Goal: Use online tool/utility: Utilize a website feature to perform a specific function

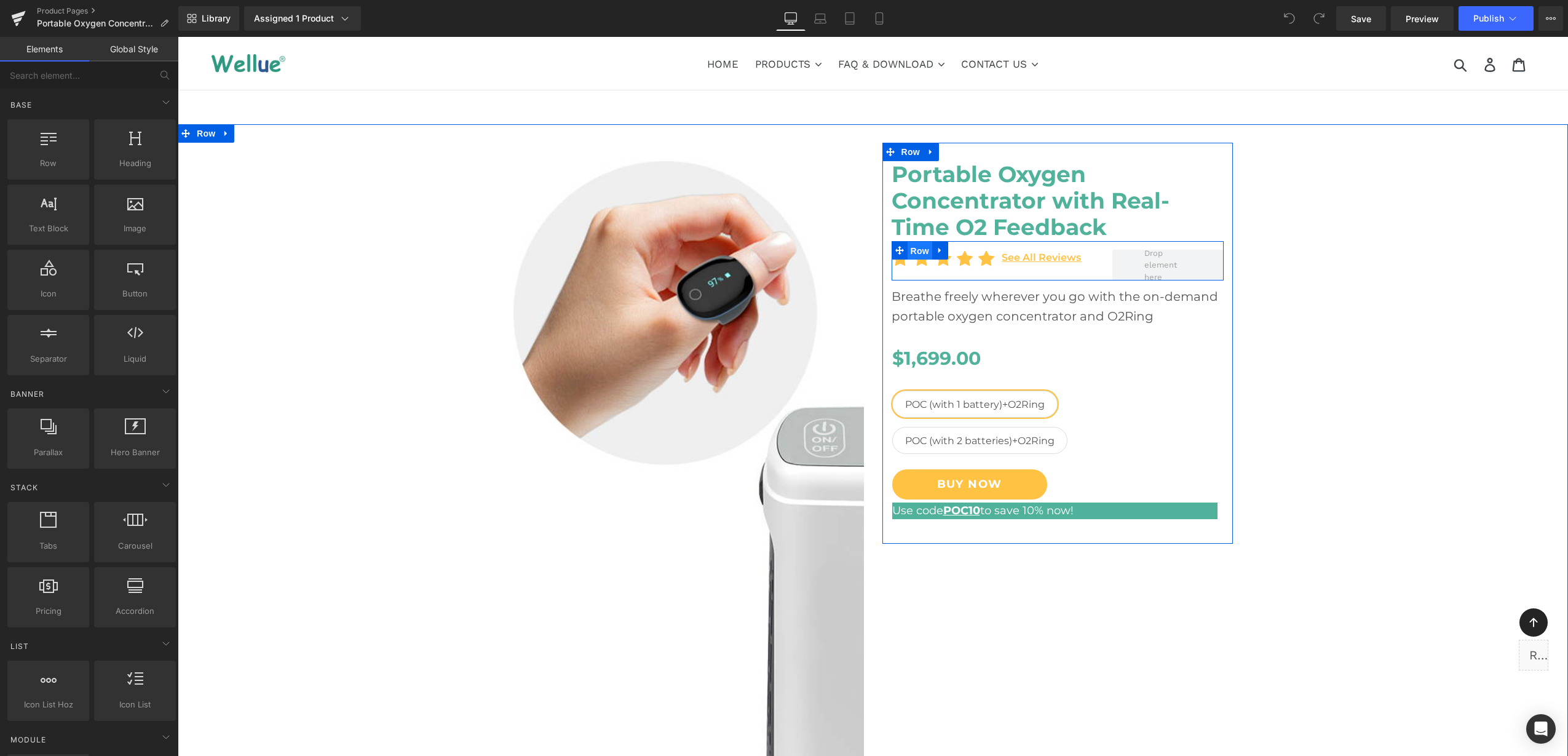
click at [908, 248] on span "Row" at bounding box center [920, 250] width 25 height 19
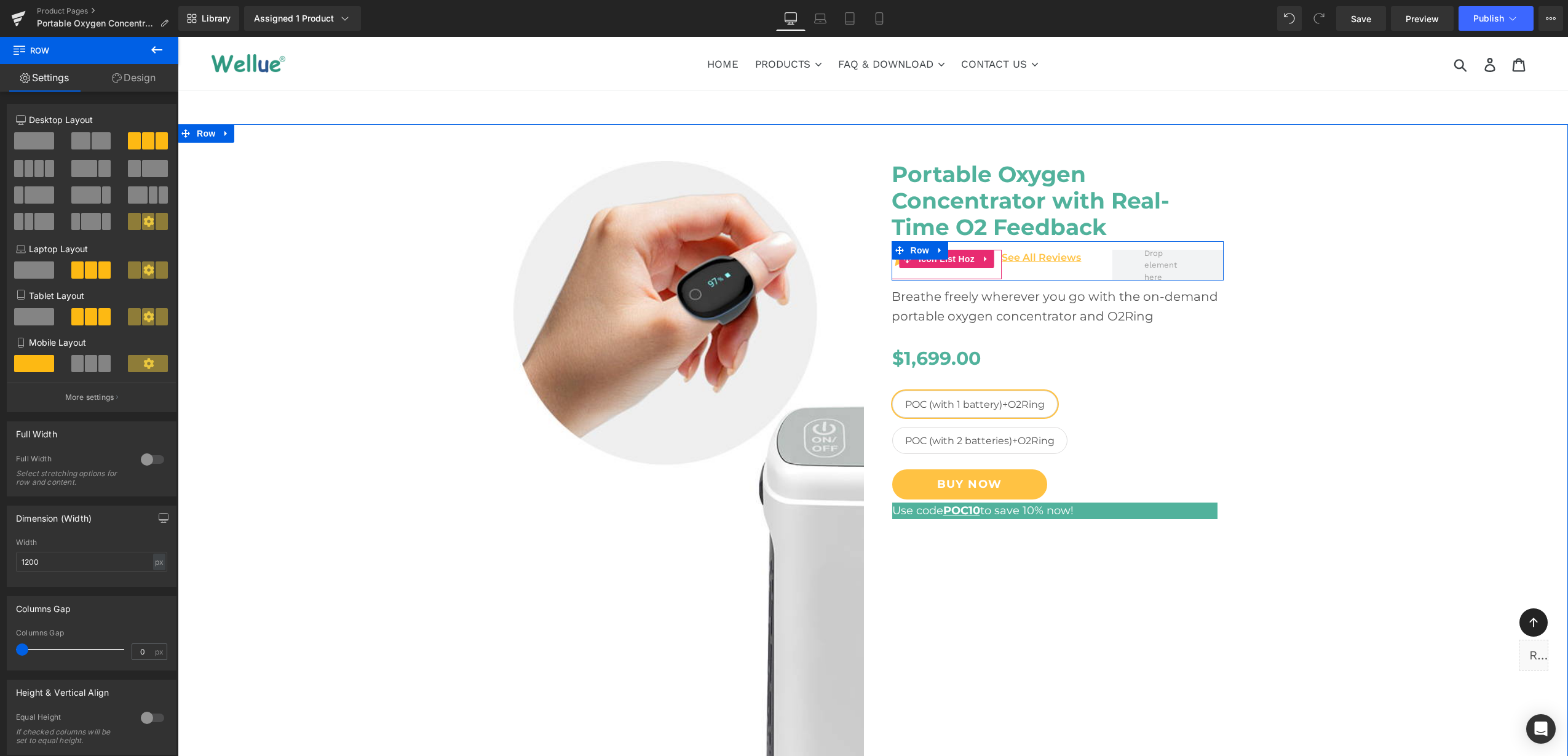
click at [977, 264] on link at bounding box center [985, 258] width 16 height 19
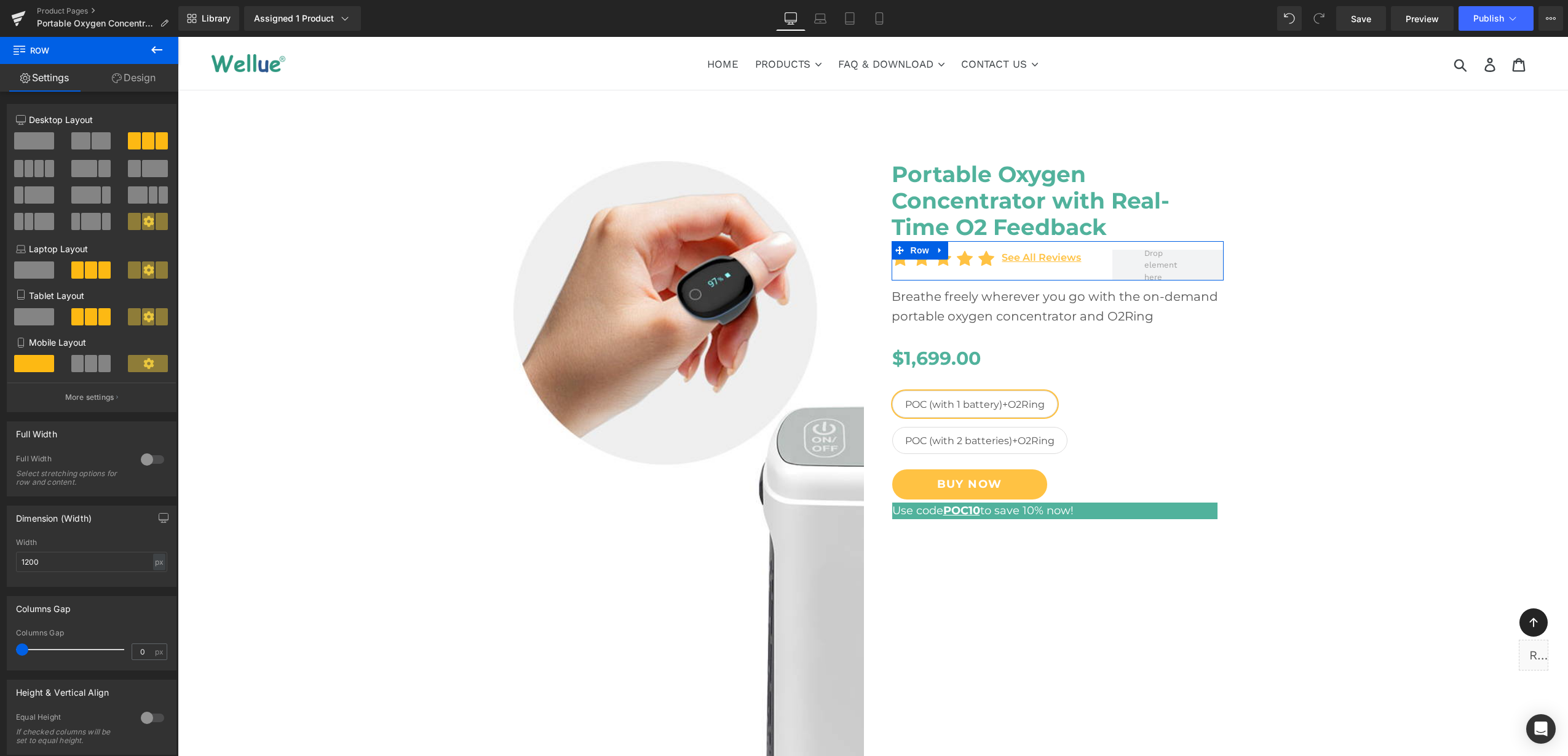
click at [149, 75] on link "Design" at bounding box center [133, 78] width 89 height 27
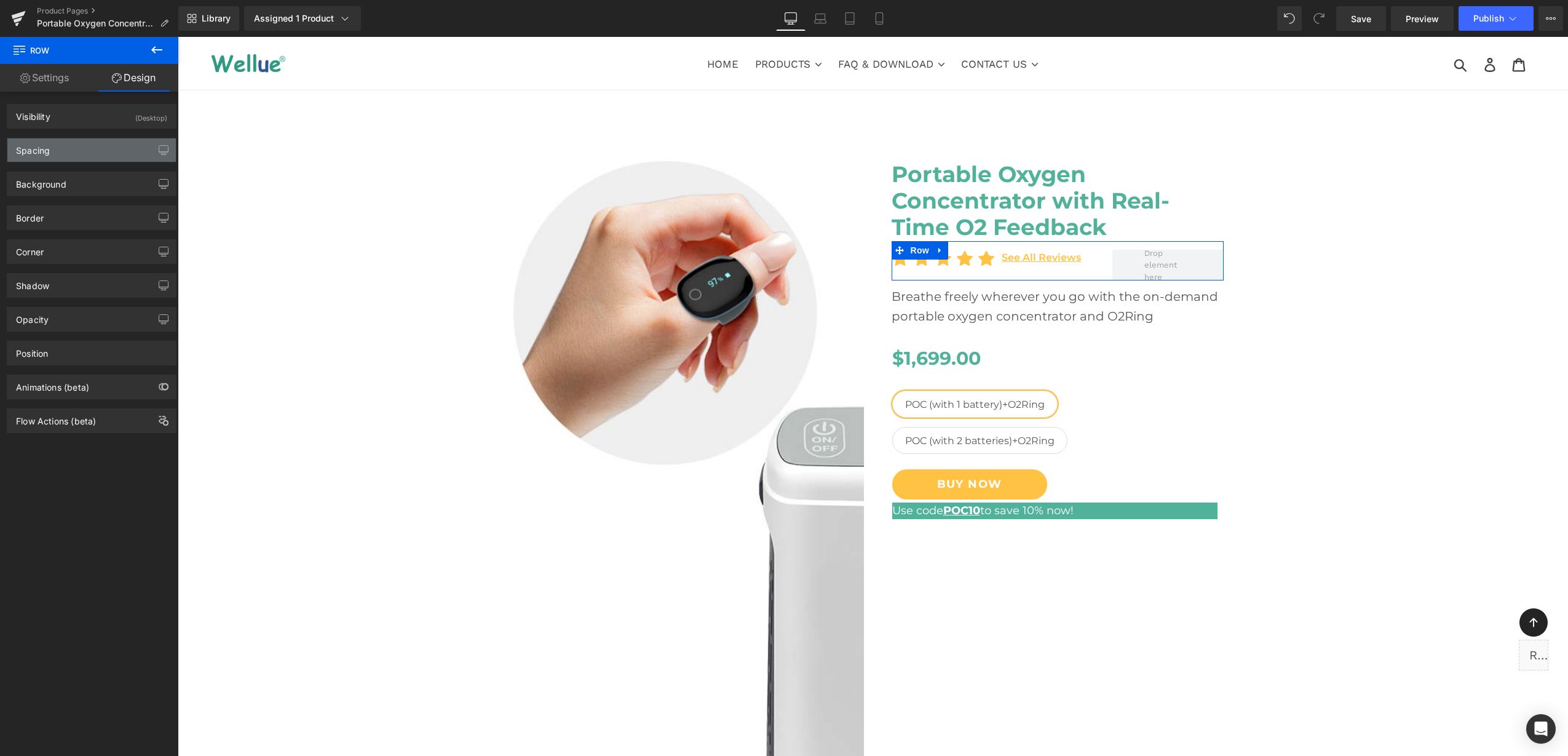
click at [86, 143] on div "Spacing" at bounding box center [91, 150] width 168 height 24
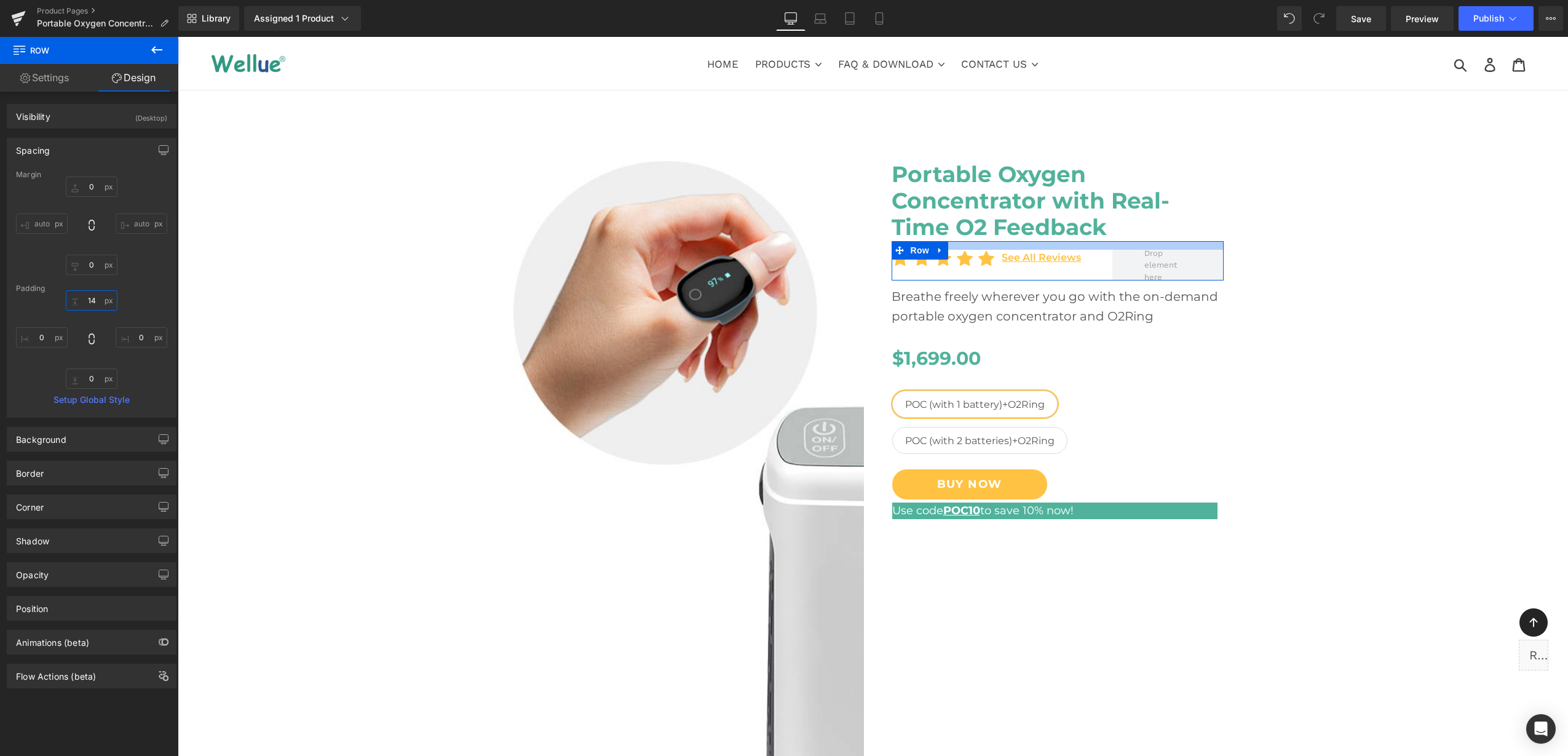
click at [93, 302] on input "text" at bounding box center [92, 300] width 52 height 20
type input "5"
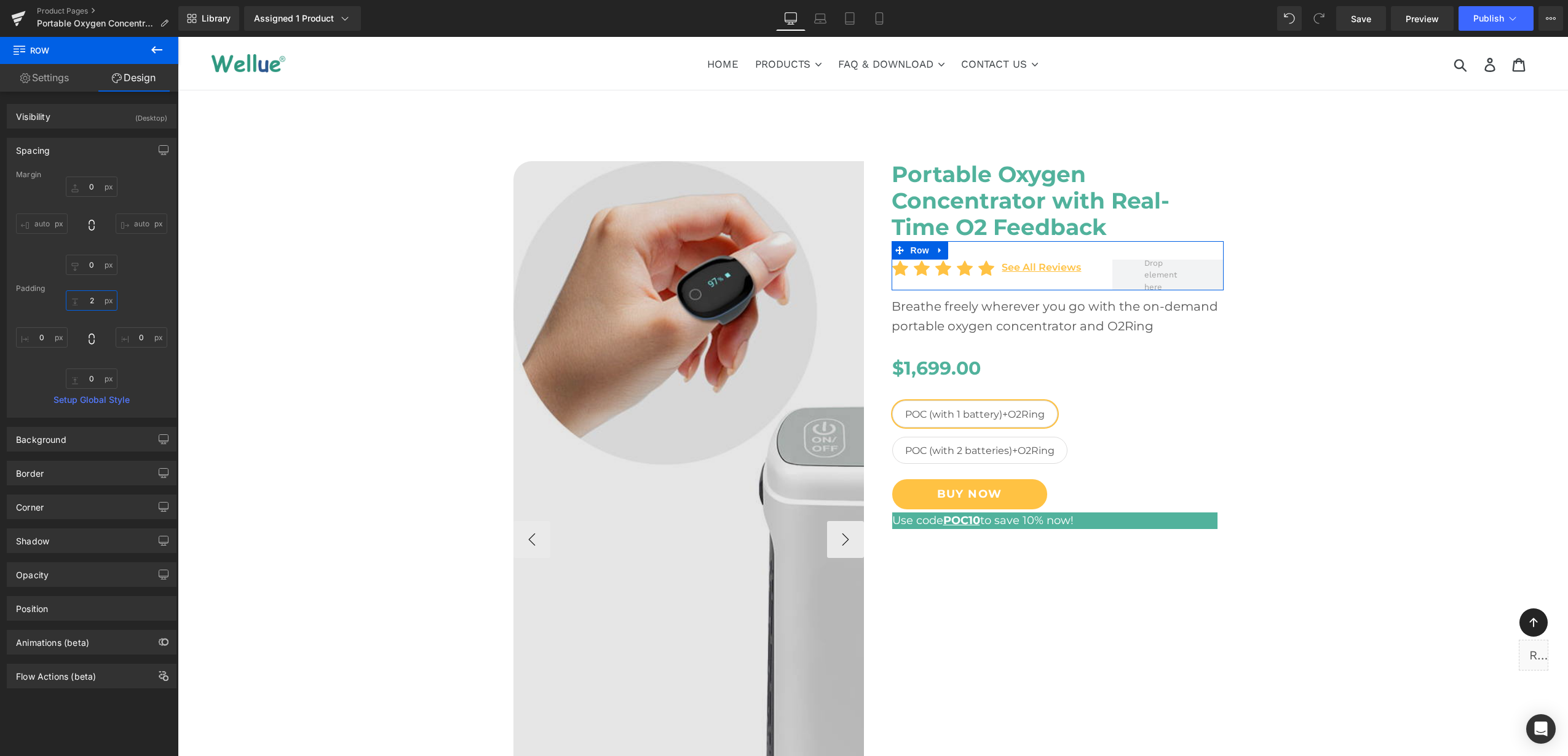
type input "20"
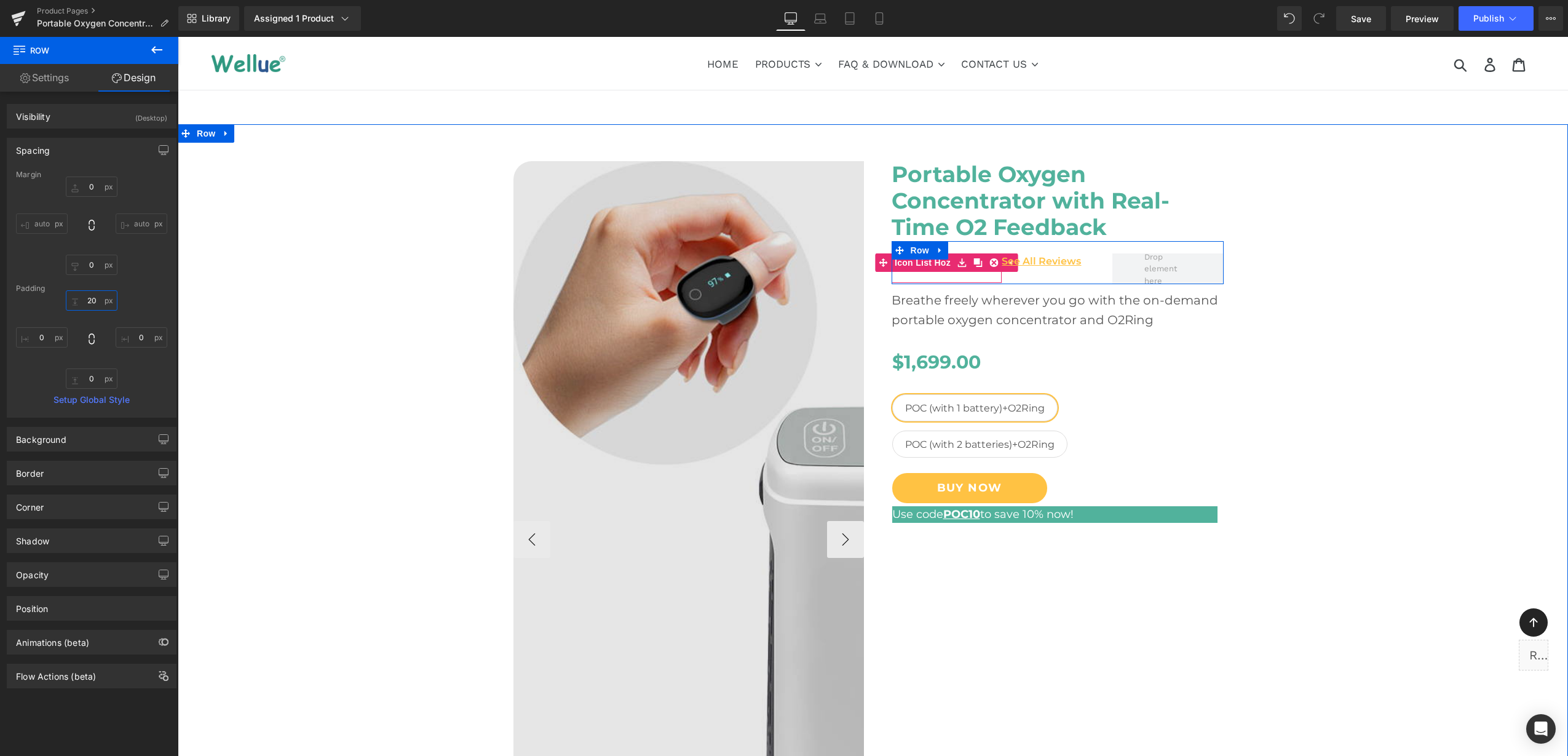
drag, startPoint x: 923, startPoint y: 263, endPoint x: 551, endPoint y: 181, distance: 380.9
click at [922, 264] on span "Icon List Hoz" at bounding box center [923, 262] width 62 height 19
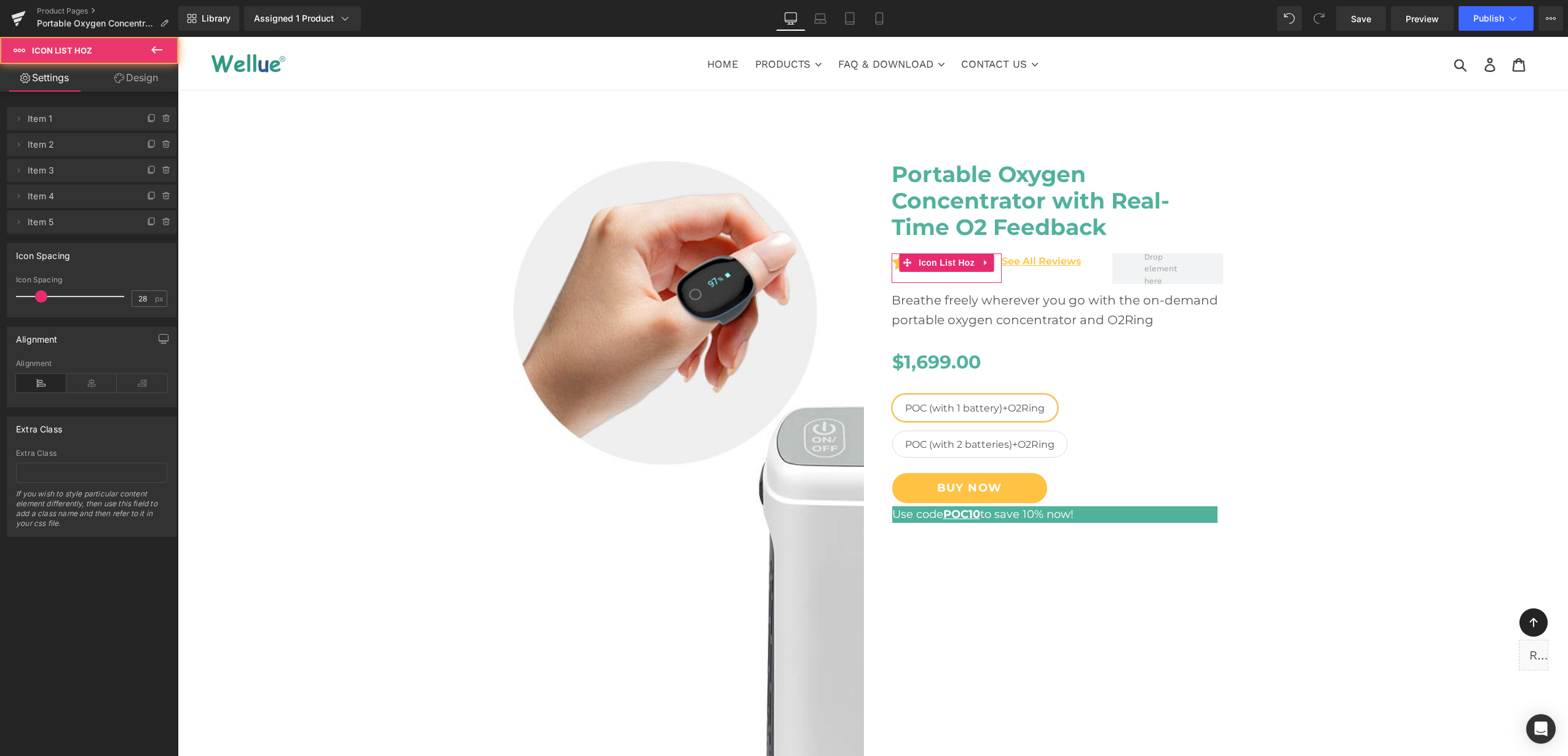
click at [136, 74] on link "Design" at bounding box center [136, 78] width 89 height 27
click at [0, 0] on div "Spacing" at bounding box center [0, 0] width 0 height 0
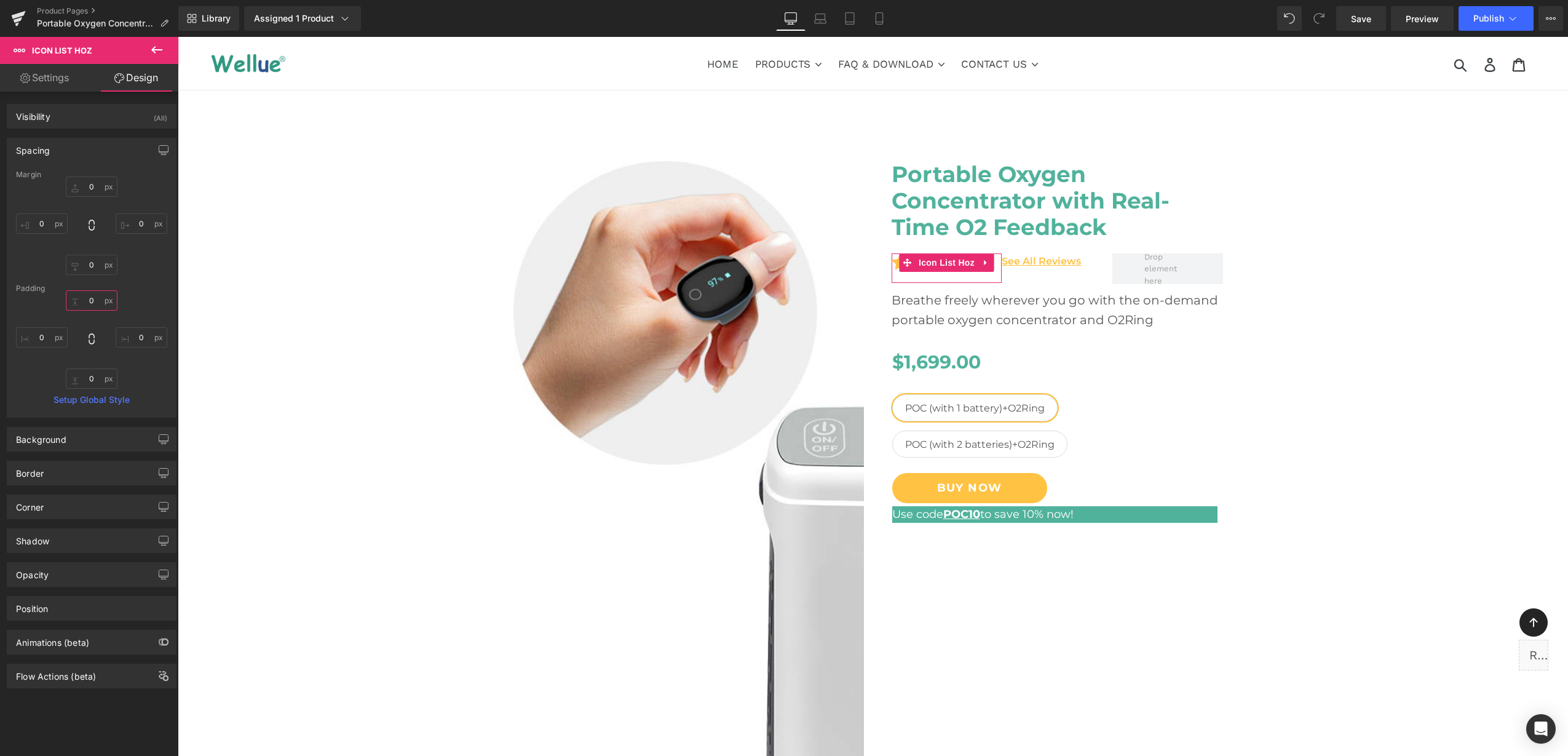
click at [93, 295] on input "text" at bounding box center [92, 300] width 52 height 20
type input "20"
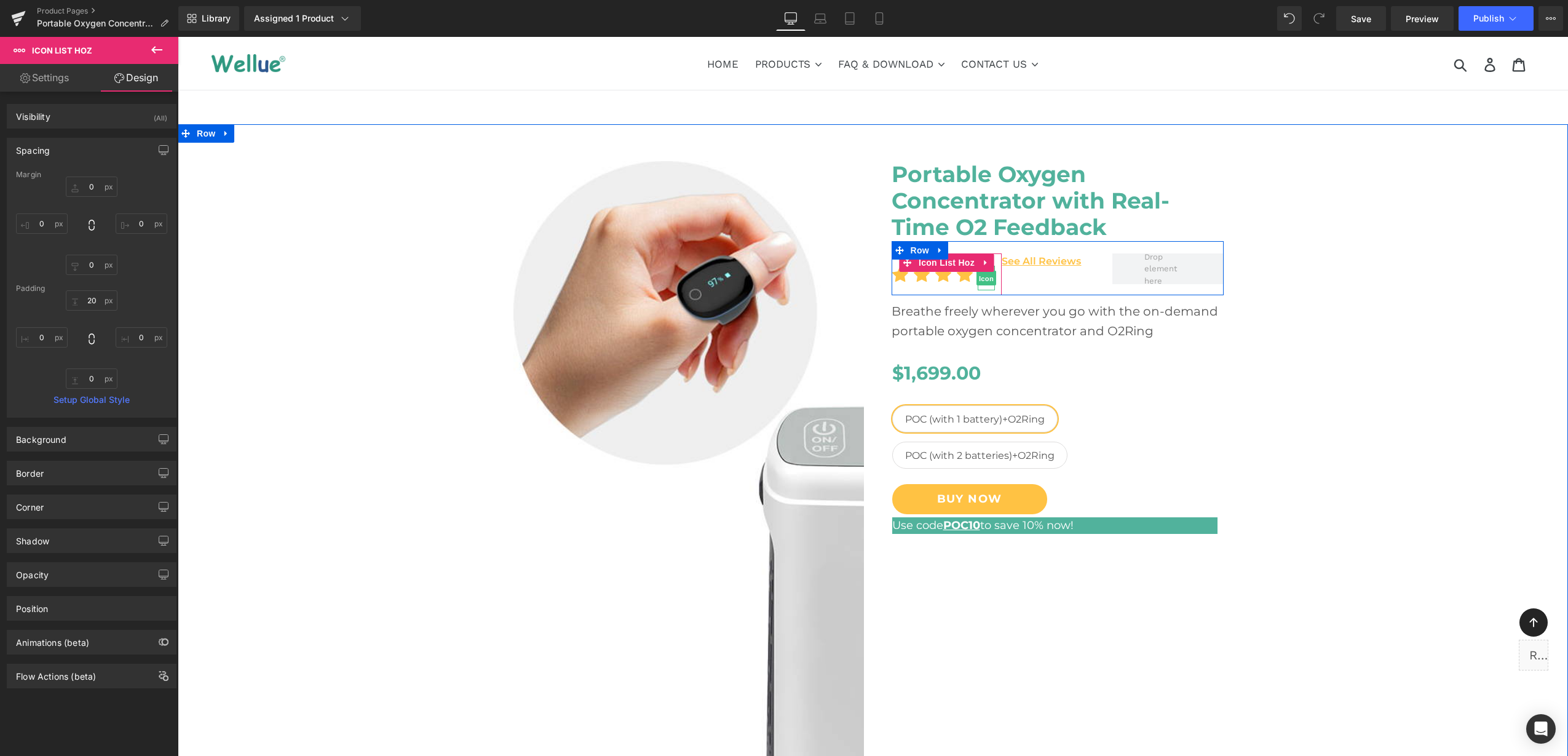
click at [977, 278] on span "Icon" at bounding box center [986, 278] width 19 height 15
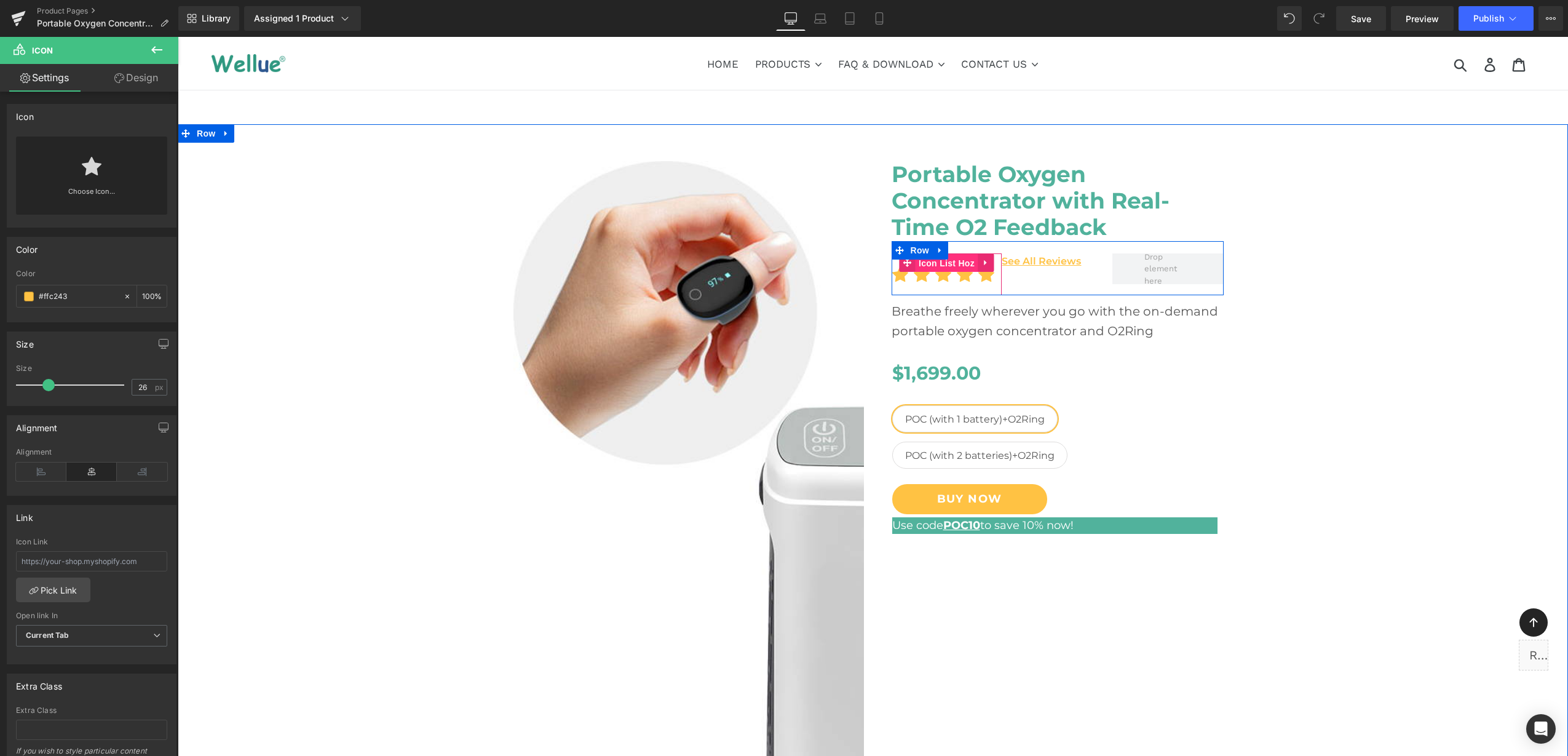
click at [940, 262] on span "Icon List Hoz" at bounding box center [947, 263] width 62 height 19
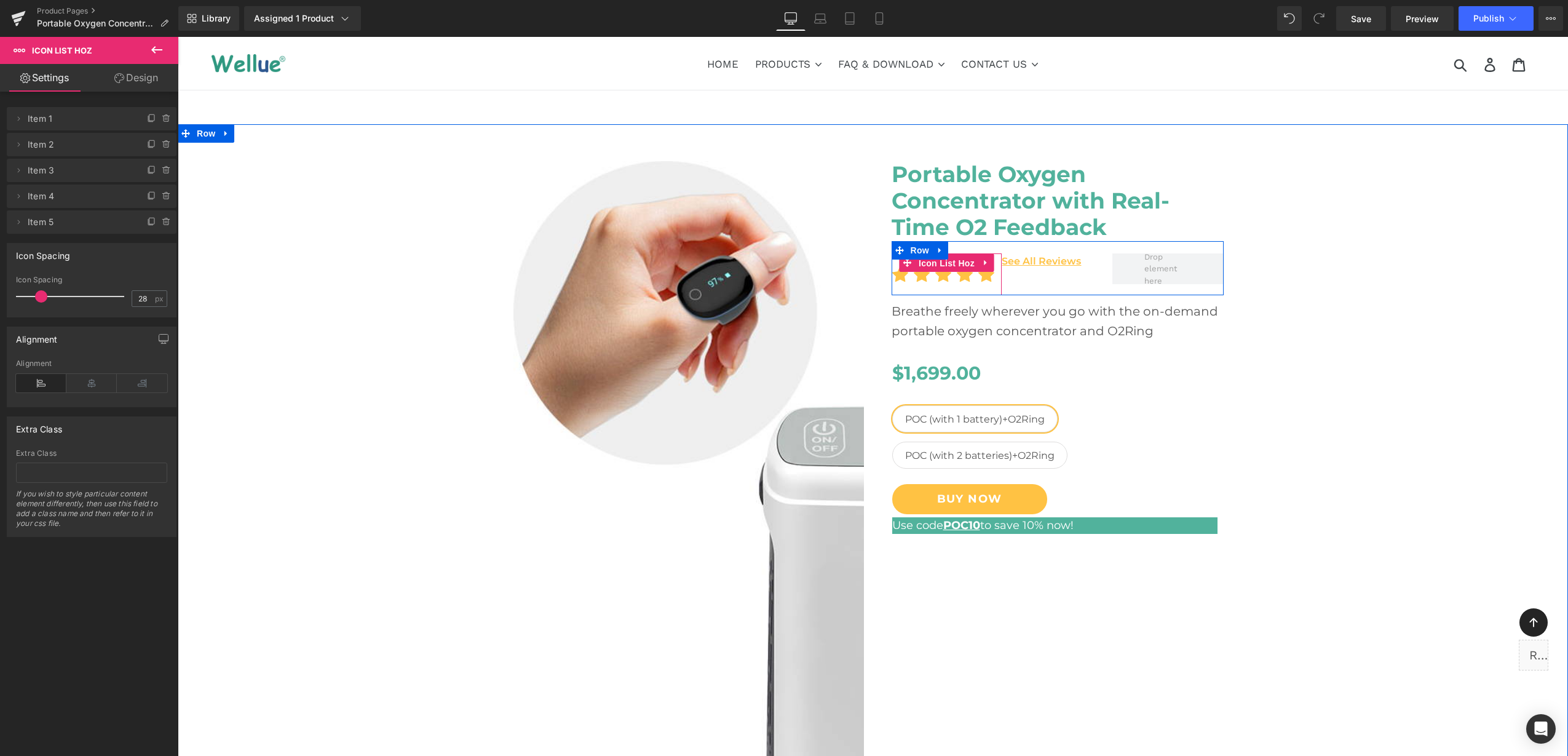
drag, startPoint x: 942, startPoint y: 262, endPoint x: 294, endPoint y: 146, distance: 658.3
click at [941, 262] on span "Icon List Hoz" at bounding box center [947, 263] width 62 height 19
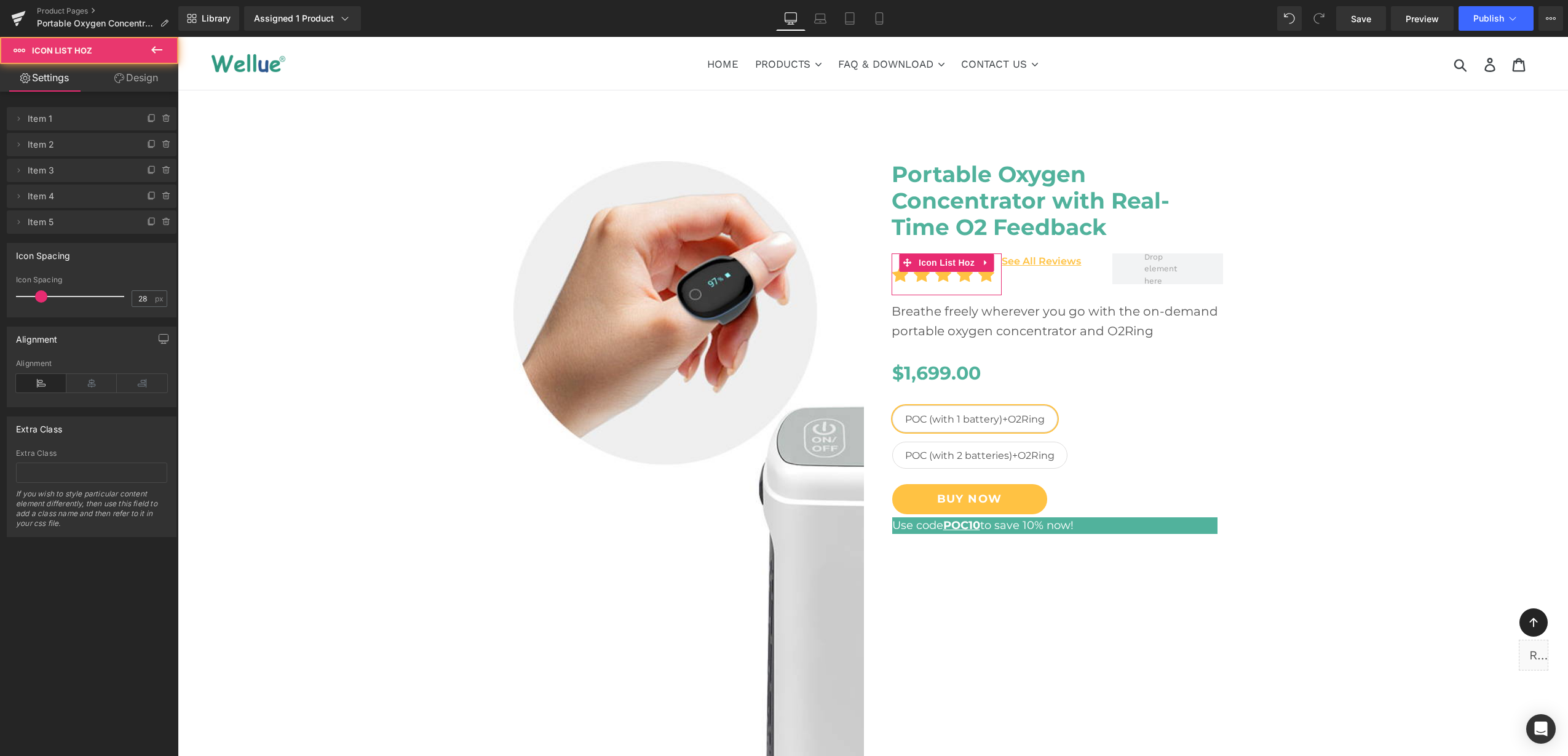
click at [145, 80] on link "Design" at bounding box center [136, 78] width 89 height 27
click at [0, 0] on div "Spacing" at bounding box center [0, 0] width 0 height 0
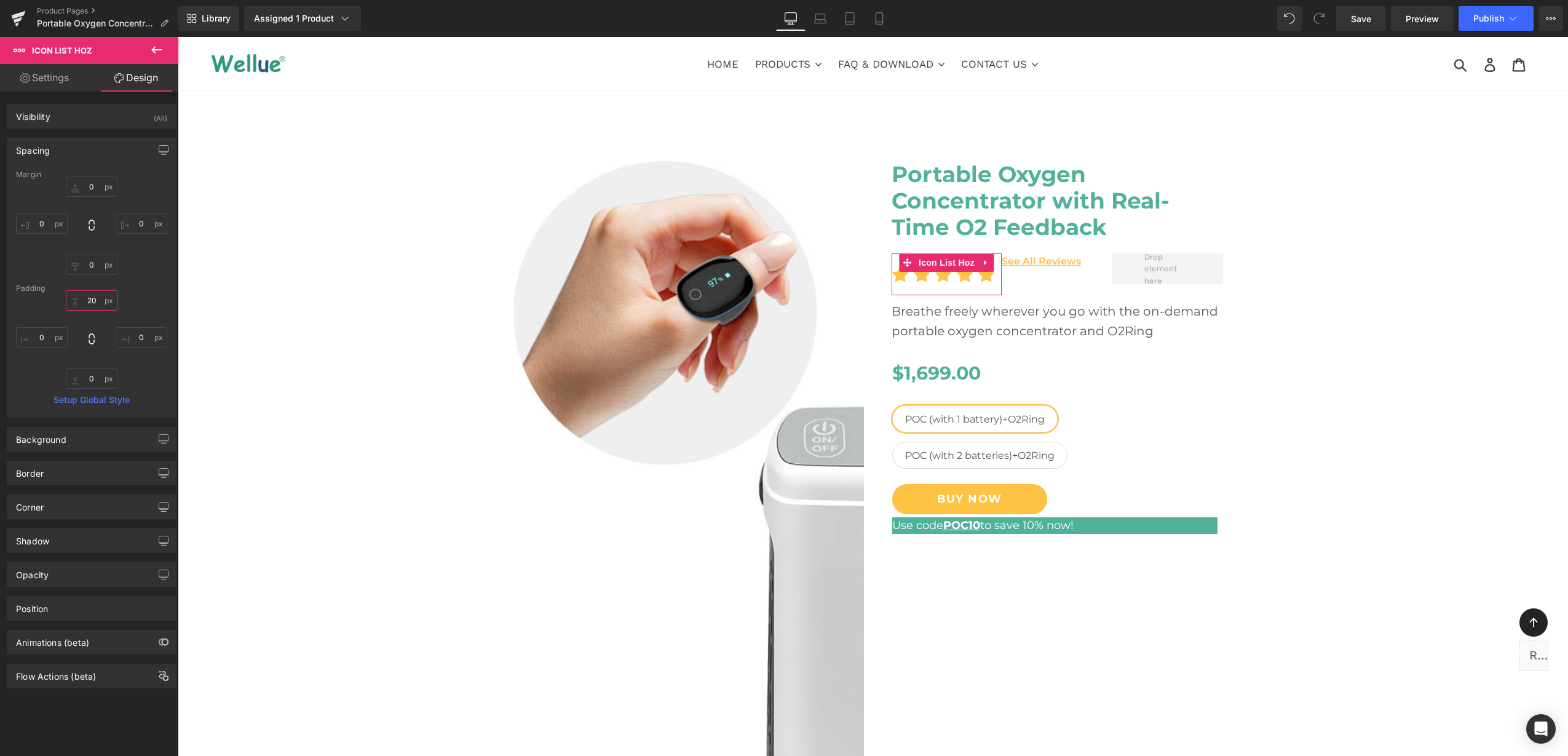
click at [96, 298] on input "text" at bounding box center [92, 300] width 52 height 20
type input "0"
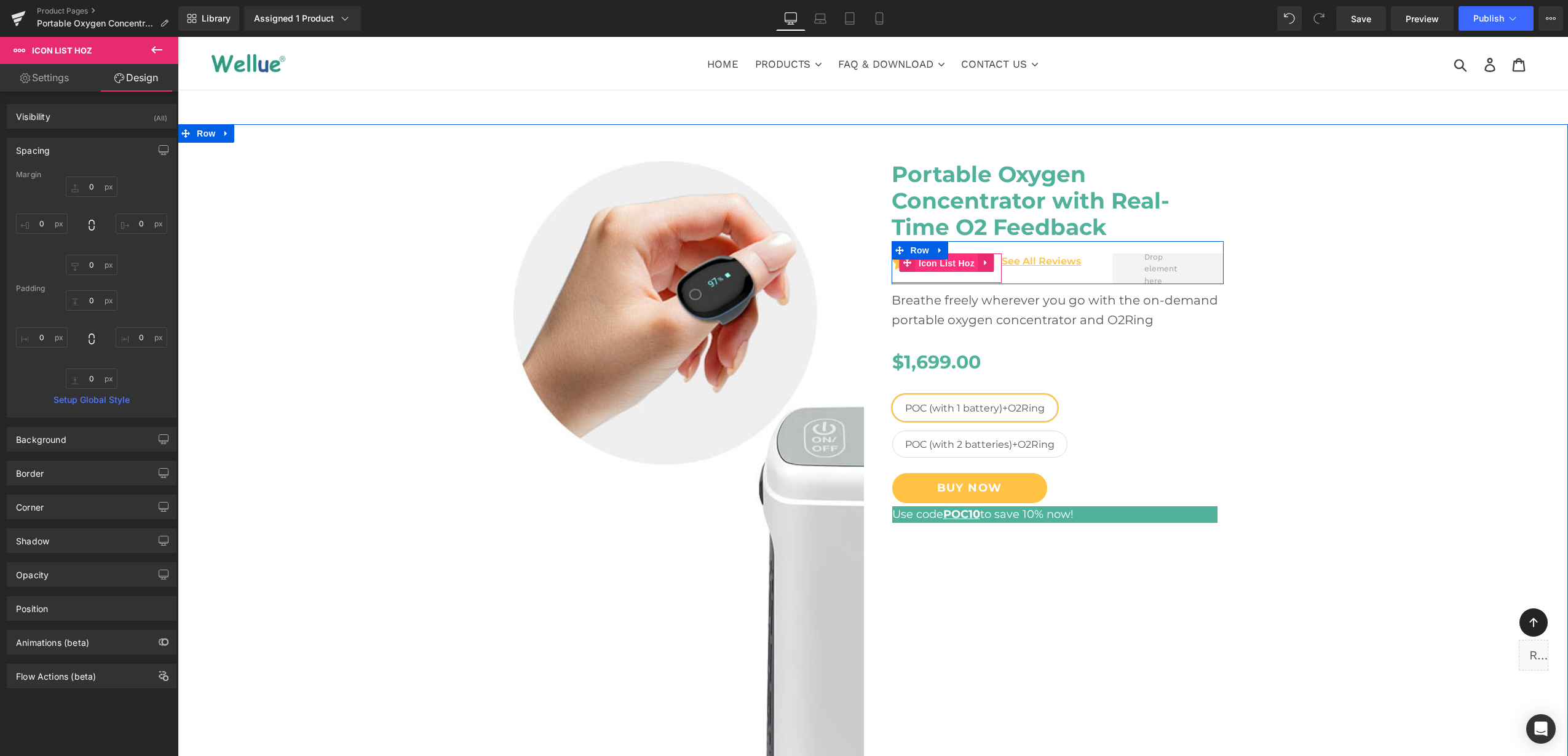
click at [948, 264] on span "Icon List Hoz" at bounding box center [947, 263] width 62 height 19
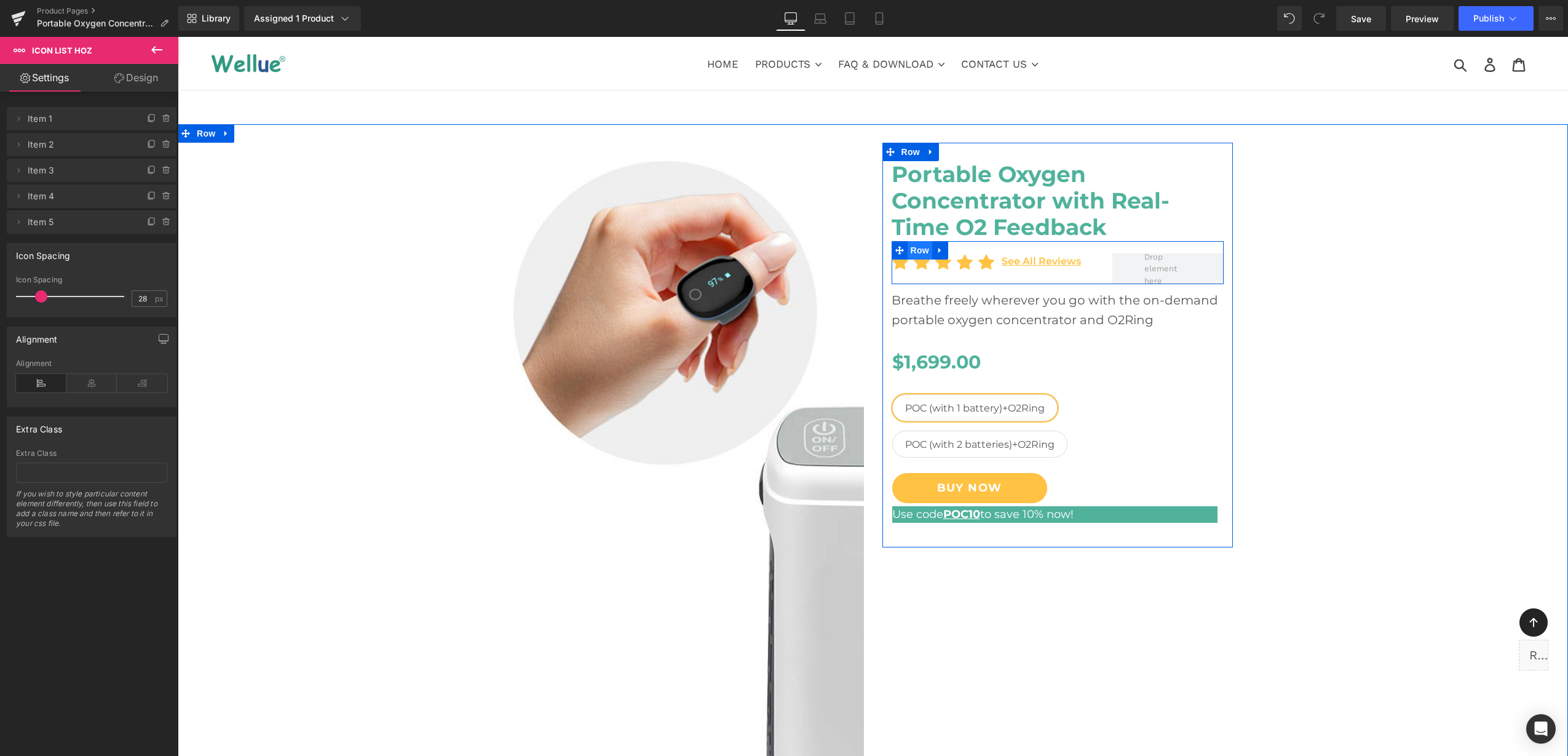
click at [910, 253] on span "Row" at bounding box center [920, 250] width 25 height 19
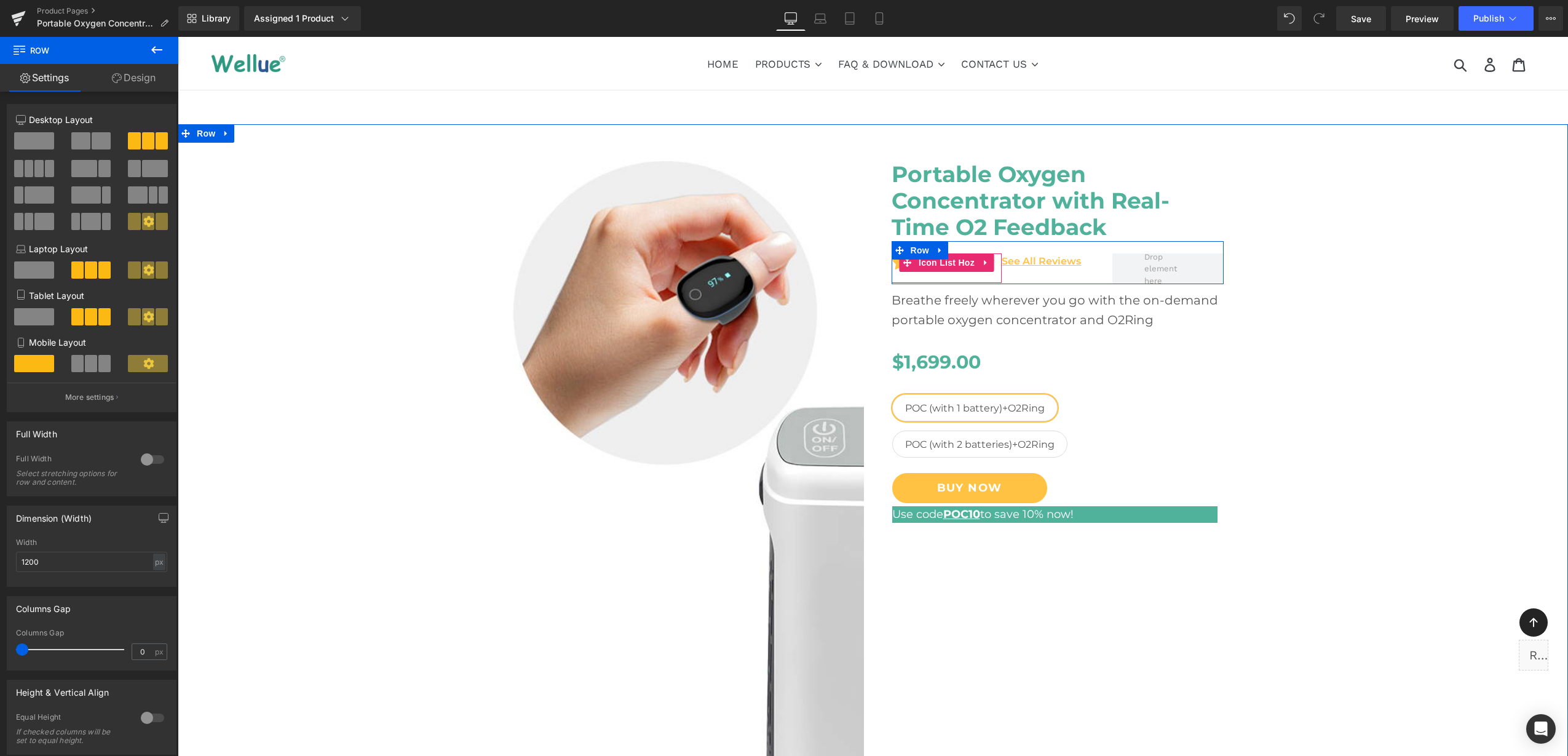
click at [949, 263] on span "Icon List Hoz" at bounding box center [947, 262] width 62 height 19
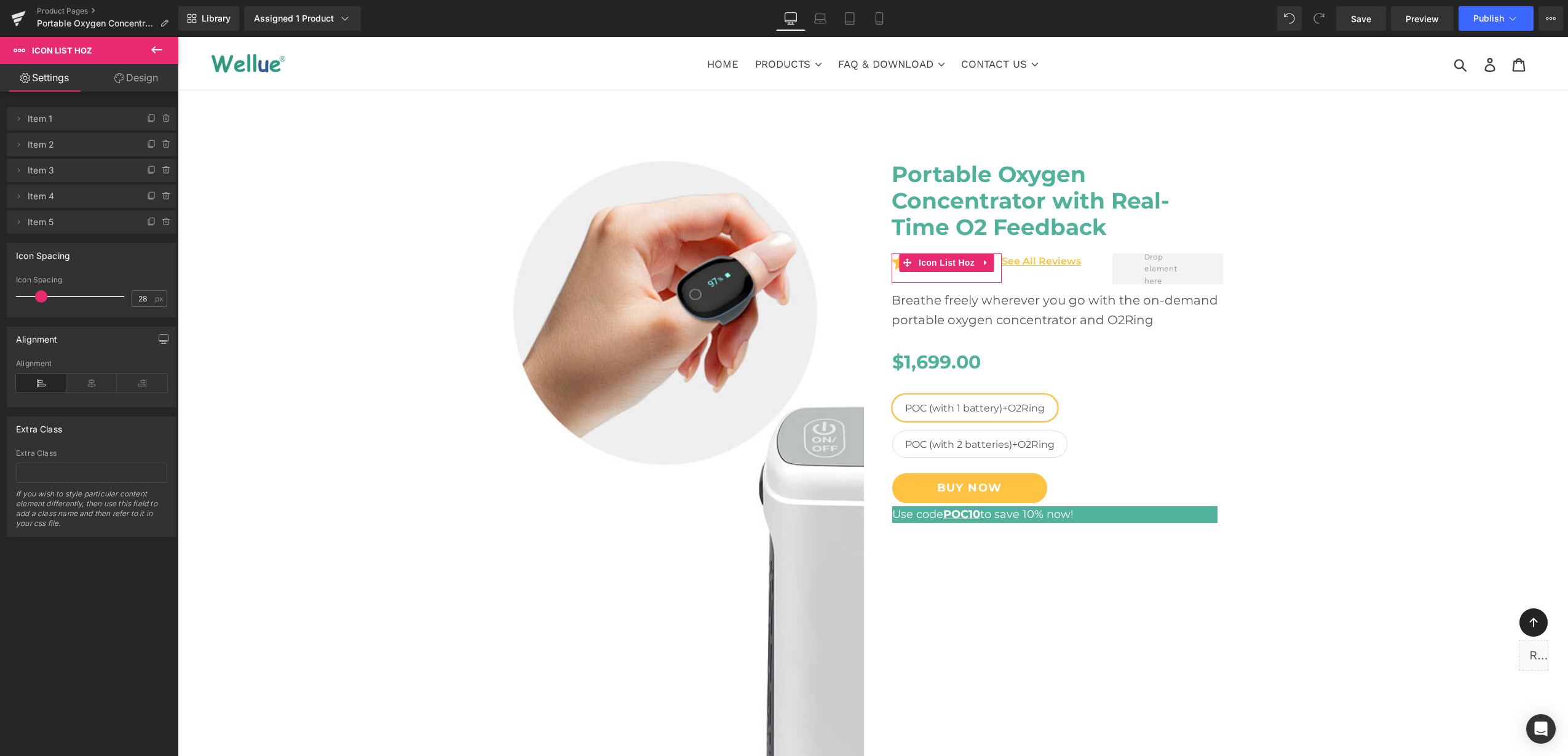
click at [135, 79] on link "Design" at bounding box center [136, 78] width 89 height 27
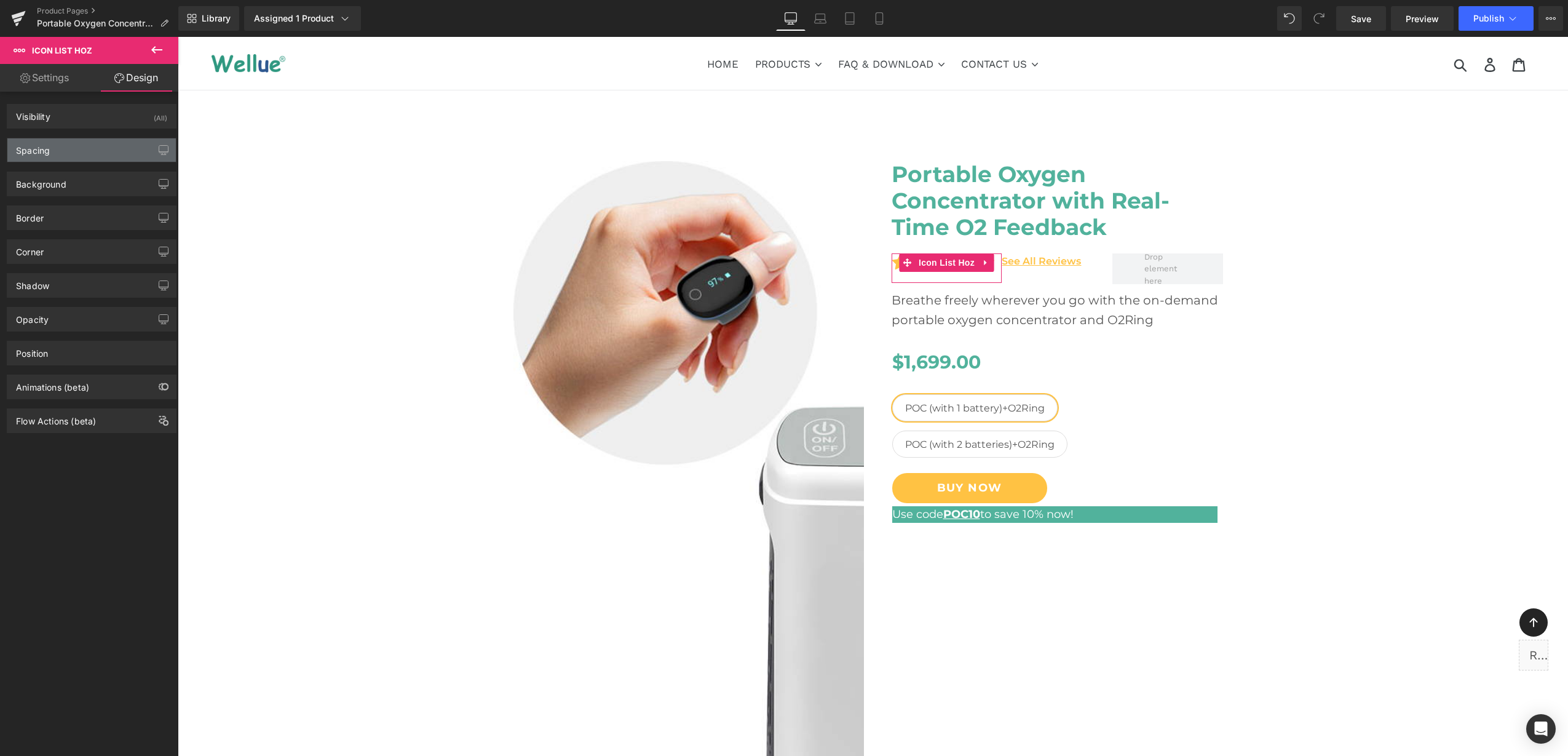
click at [119, 145] on div "Spacing" at bounding box center [91, 150] width 168 height 24
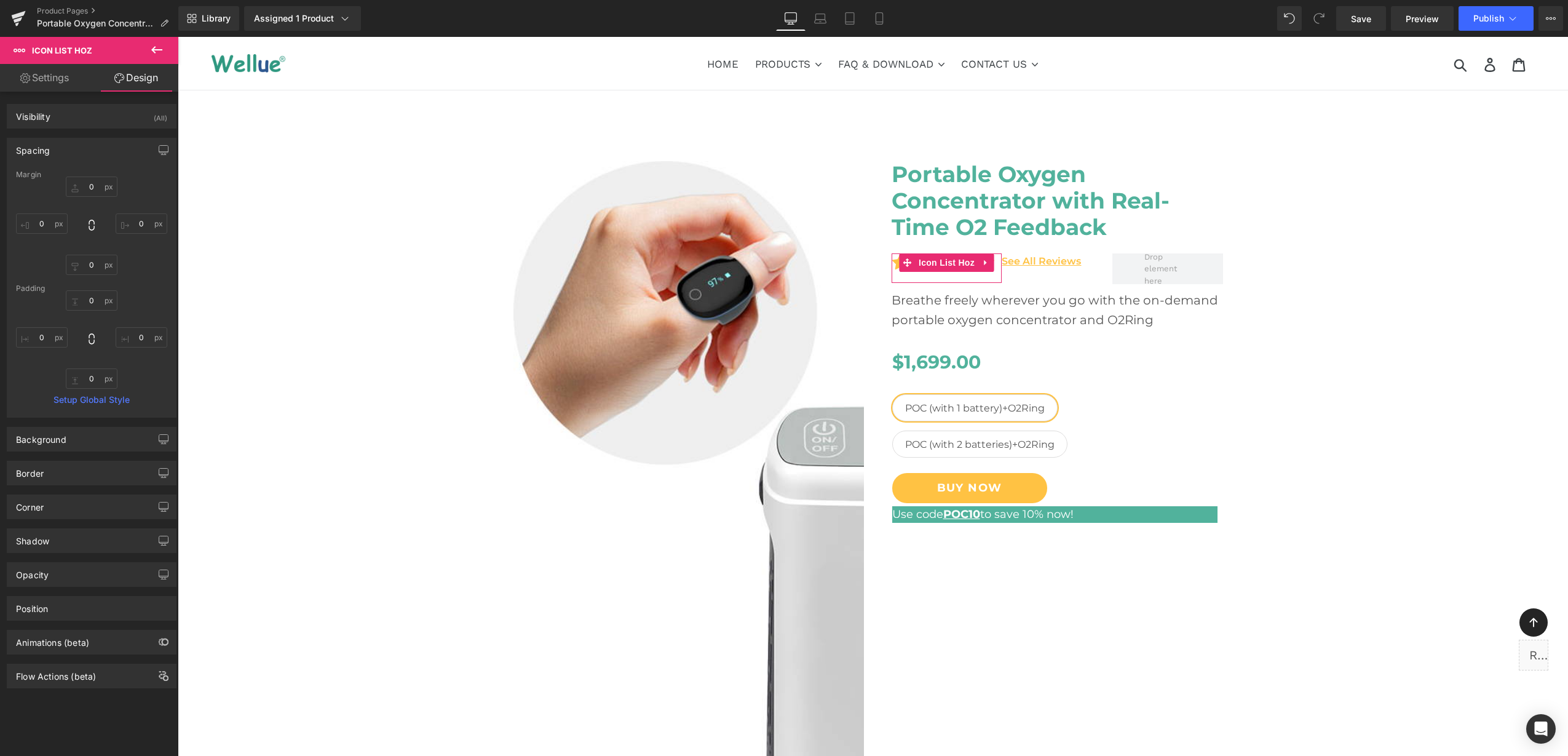
click at [119, 145] on div "Spacing" at bounding box center [91, 150] width 168 height 24
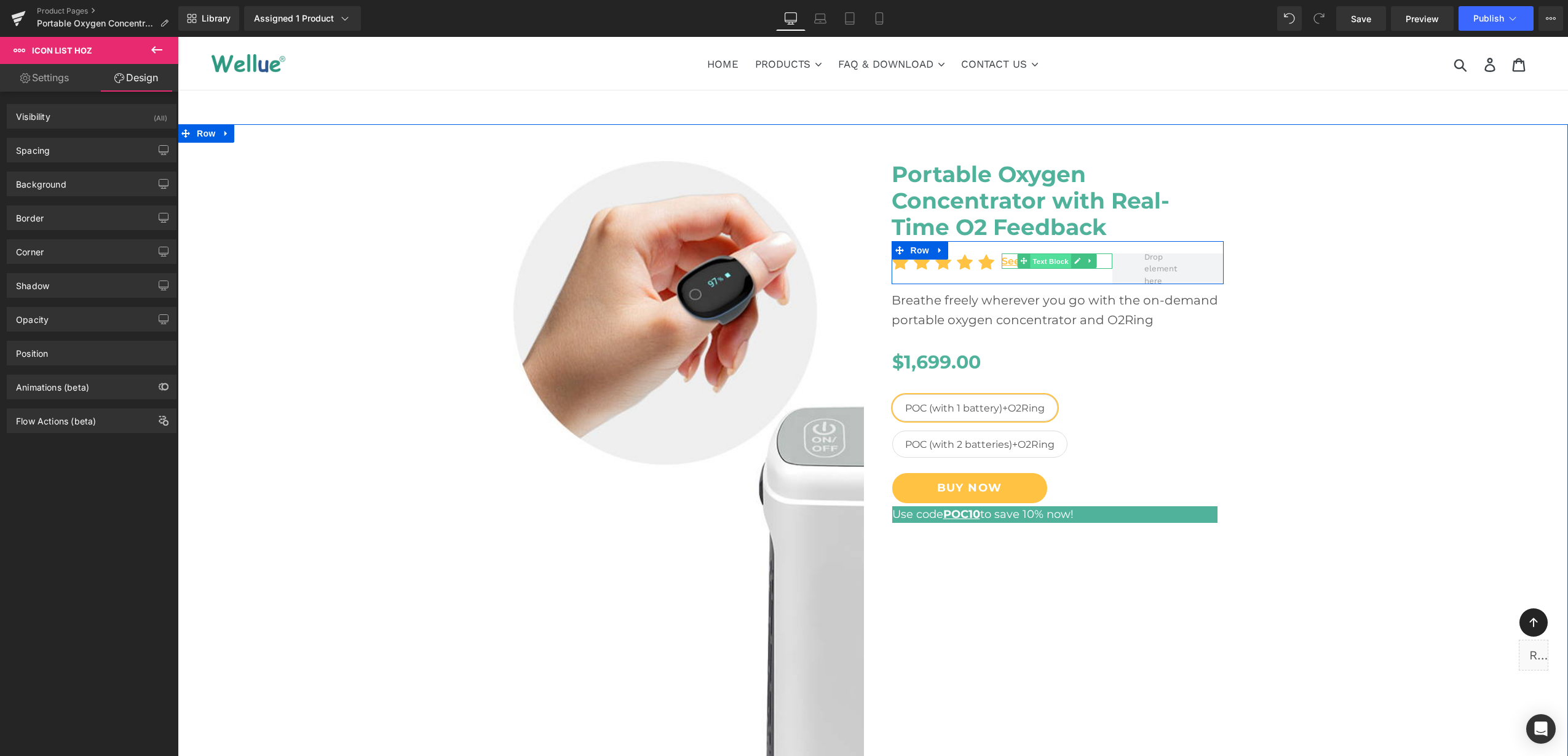
click at [1037, 257] on span "Text Block" at bounding box center [1051, 261] width 41 height 15
